Goal: Find specific page/section: Find specific page/section

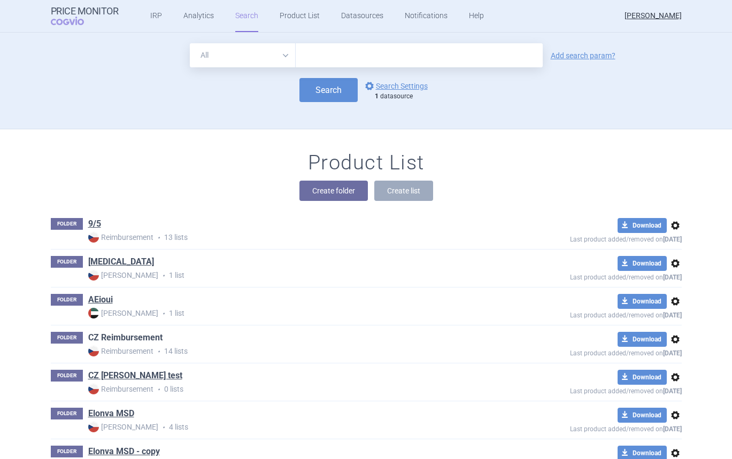
click at [141, 335] on link "CZ Reimbursement" at bounding box center [125, 338] width 74 height 12
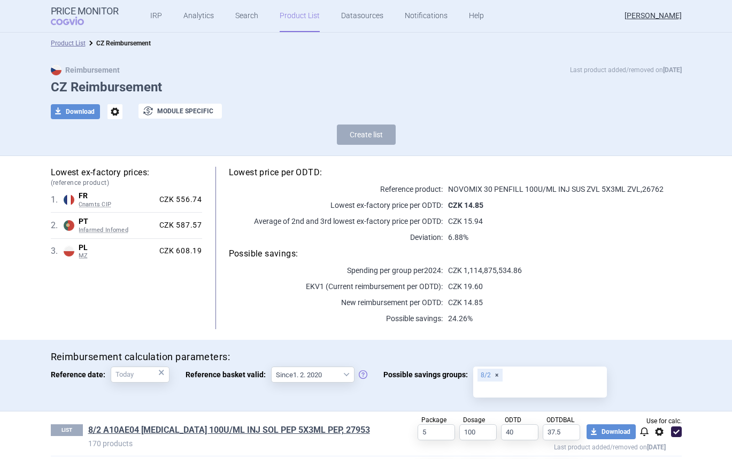
click at [575, 263] on div "Lowest price per ODTD: Reference product: NOVOMIX 30 PENFILL 100U/ML INJ SUS ZV…" at bounding box center [442, 248] width 480 height 163
click at [300, 86] on h1 "CZ Reimbursement" at bounding box center [366, 88] width 631 height 16
click at [353, 72] on div "Reimbursement Last product added/removed on 8 Jul" at bounding box center [366, 70] width 631 height 11
